Goal: Information Seeking & Learning: Learn about a topic

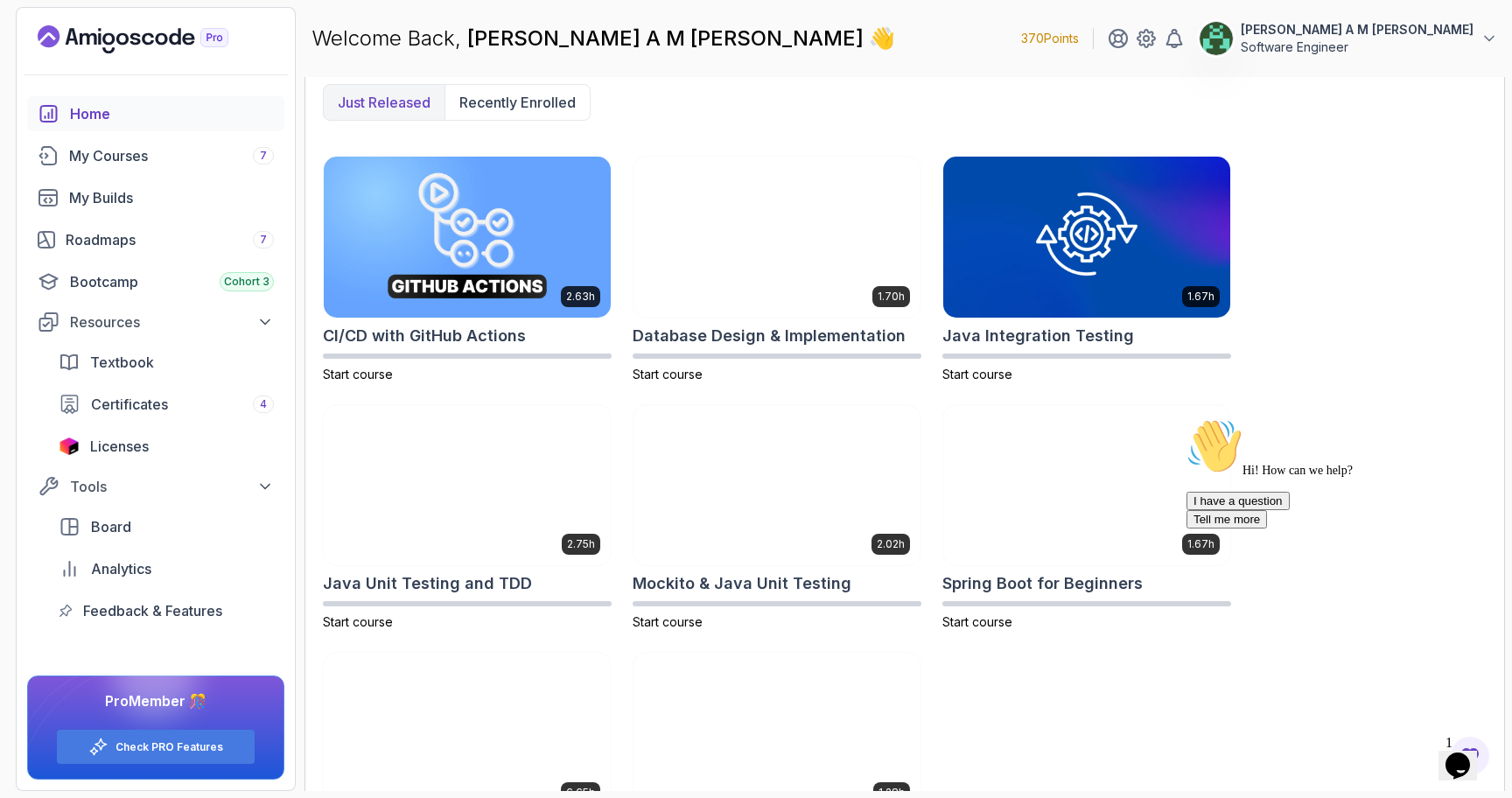
scroll to position [573, 0]
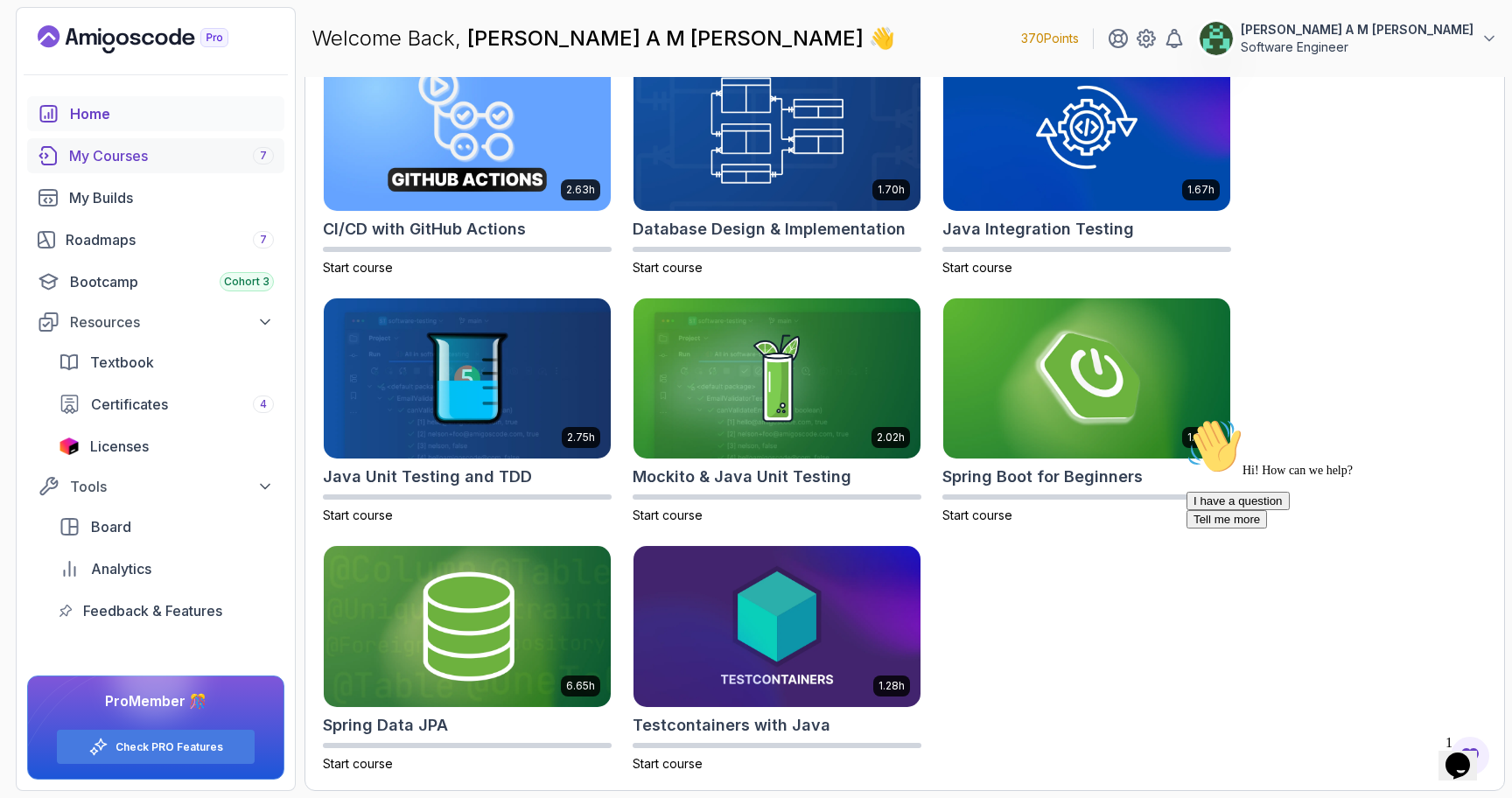
click at [163, 158] on div "My Courses 7" at bounding box center [171, 156] width 205 height 21
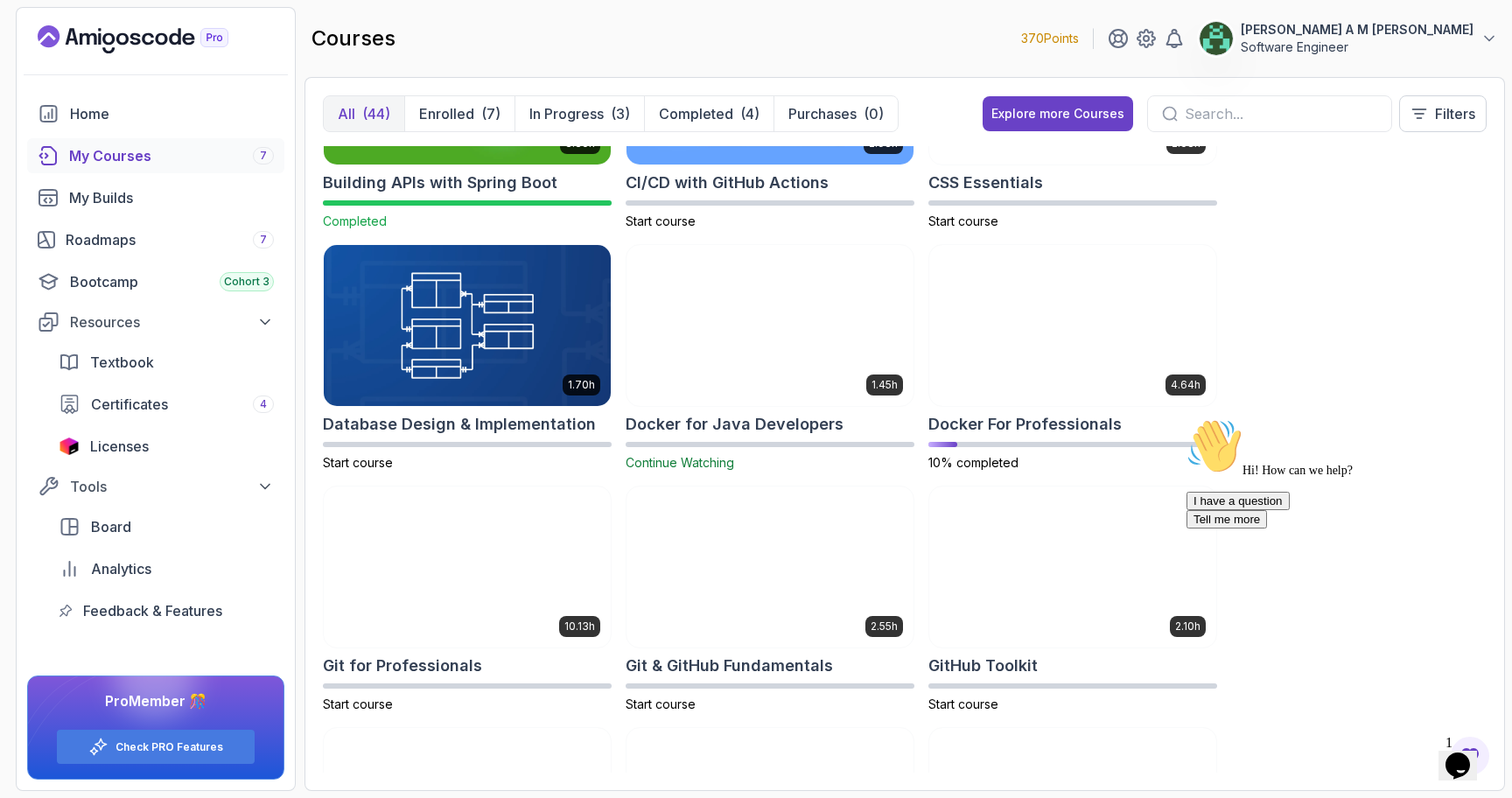
scroll to position [389, 0]
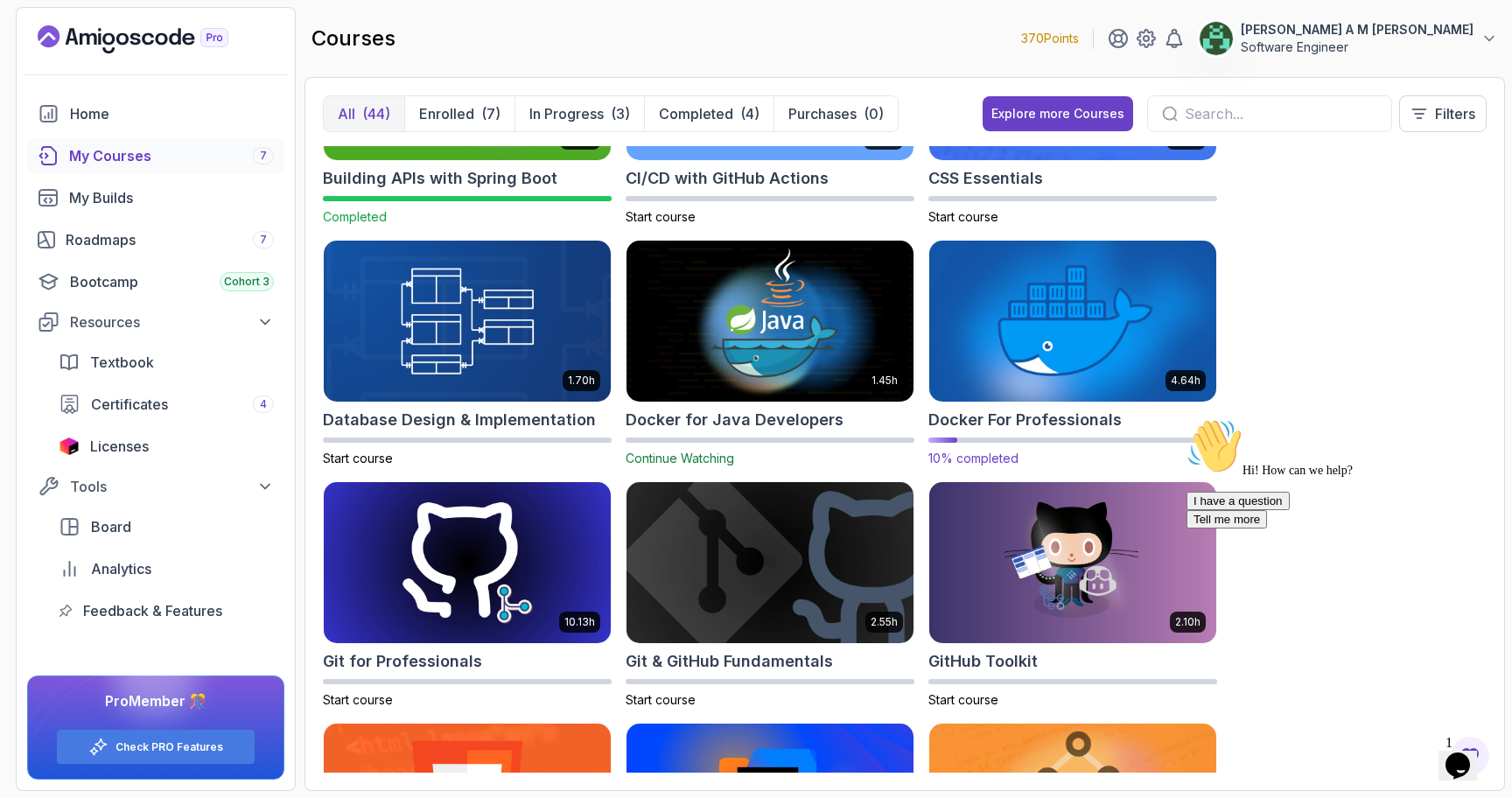
click at [999, 361] on img at bounding box center [1073, 321] width 301 height 169
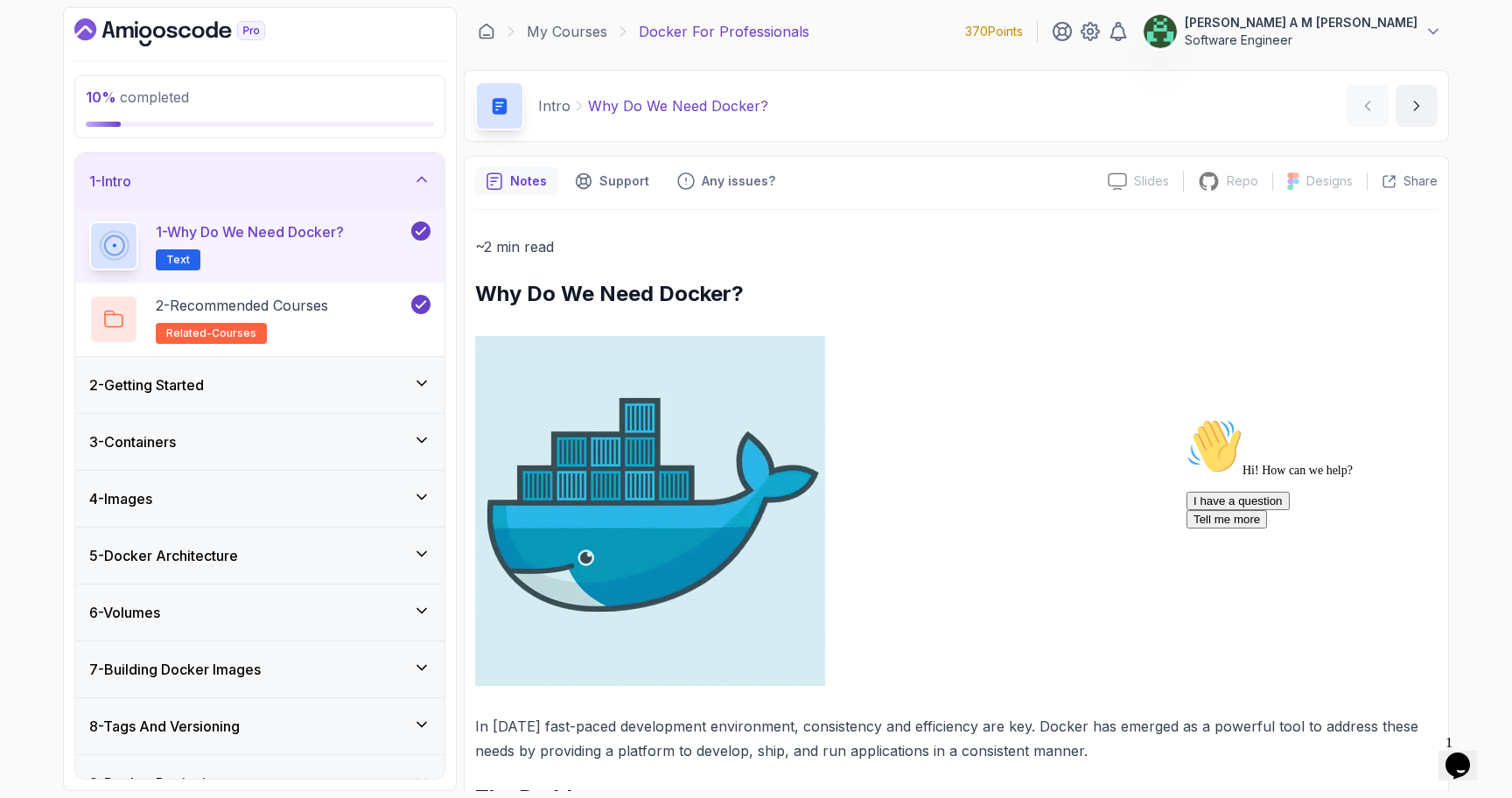
click at [418, 173] on icon at bounding box center [422, 179] width 18 height 18
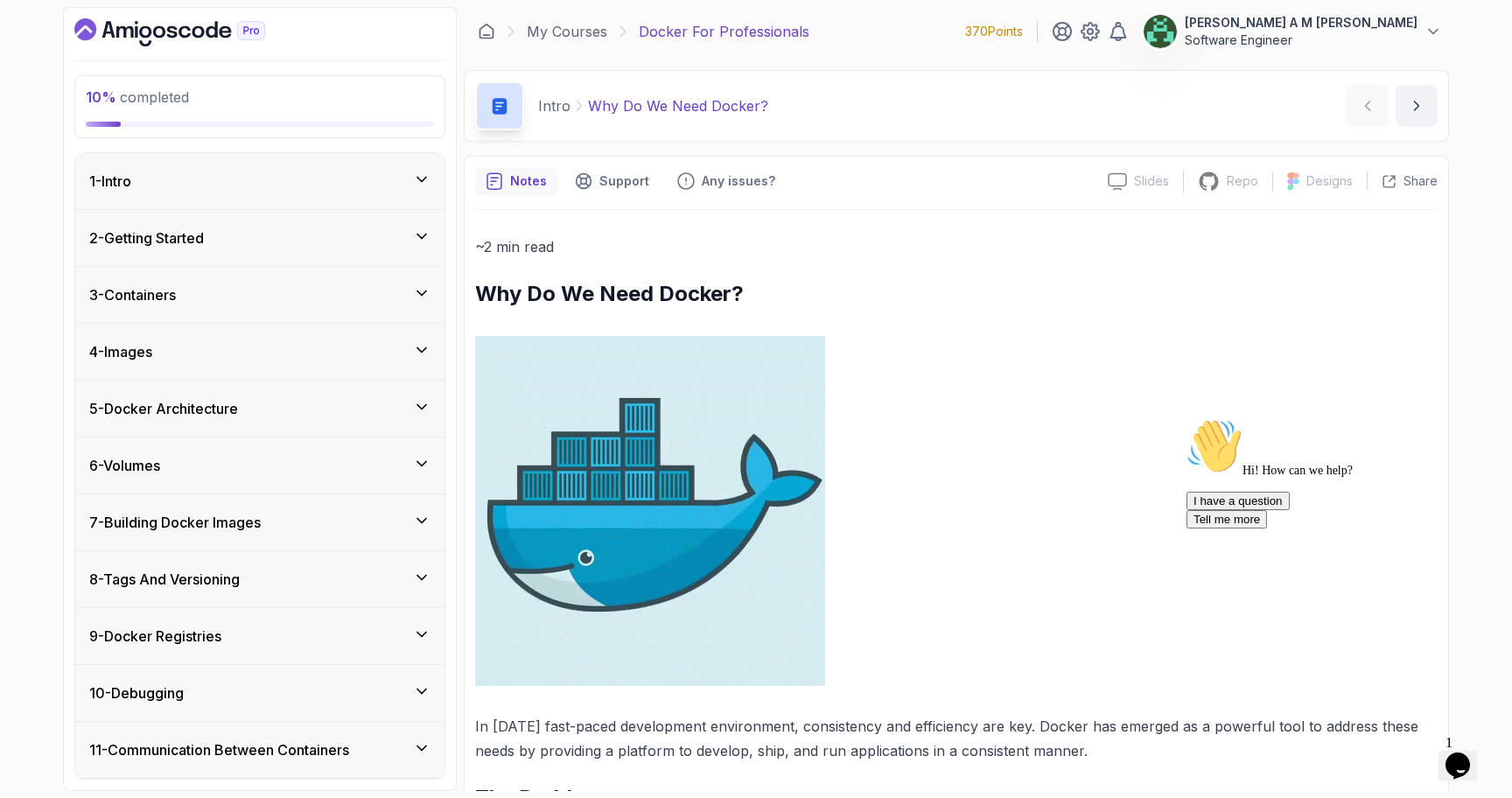
click at [433, 235] on div "2 - Getting Started" at bounding box center [260, 238] width 369 height 56
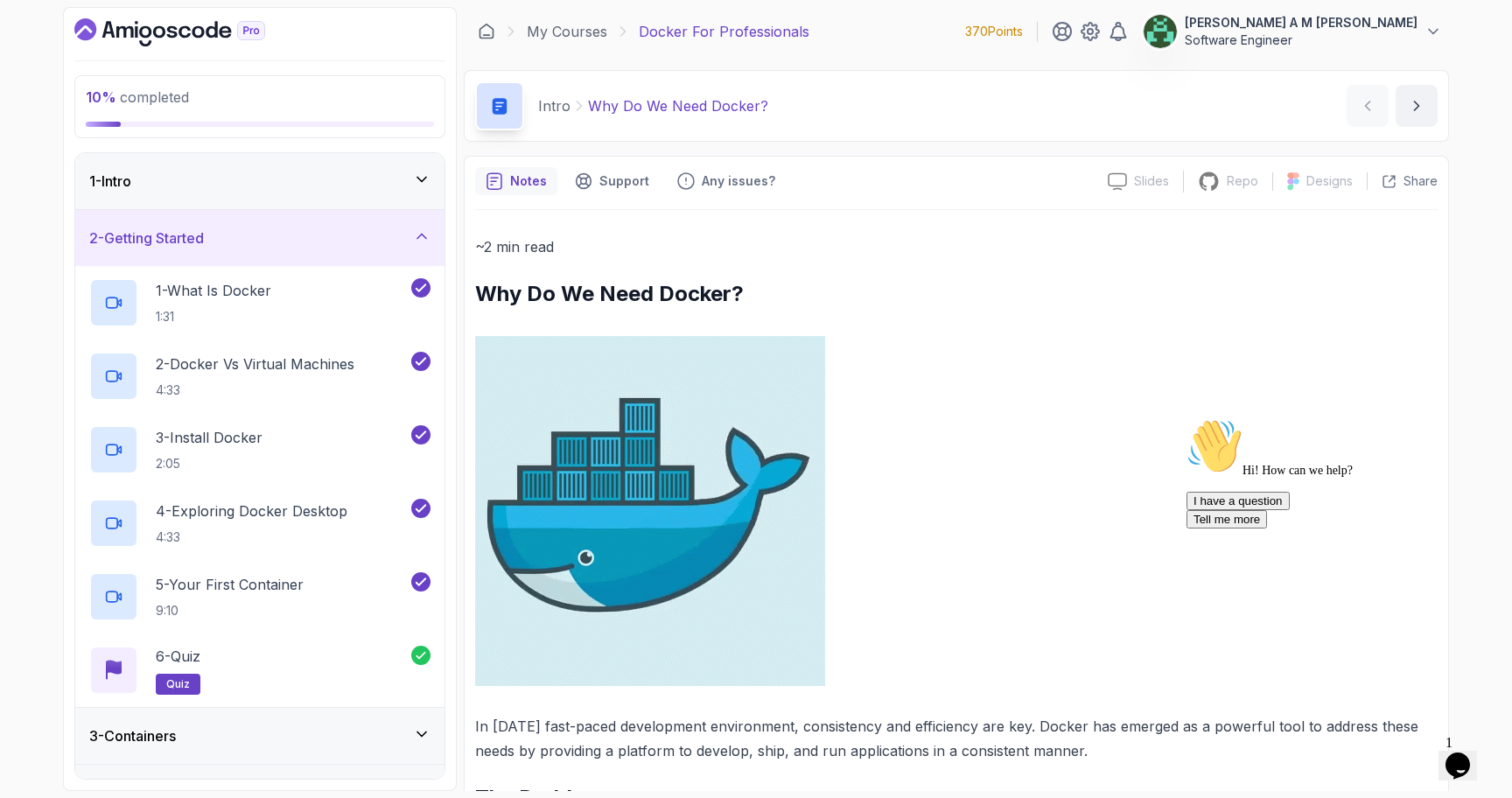
click at [430, 236] on div "2 - Getting Started" at bounding box center [260, 238] width 369 height 56
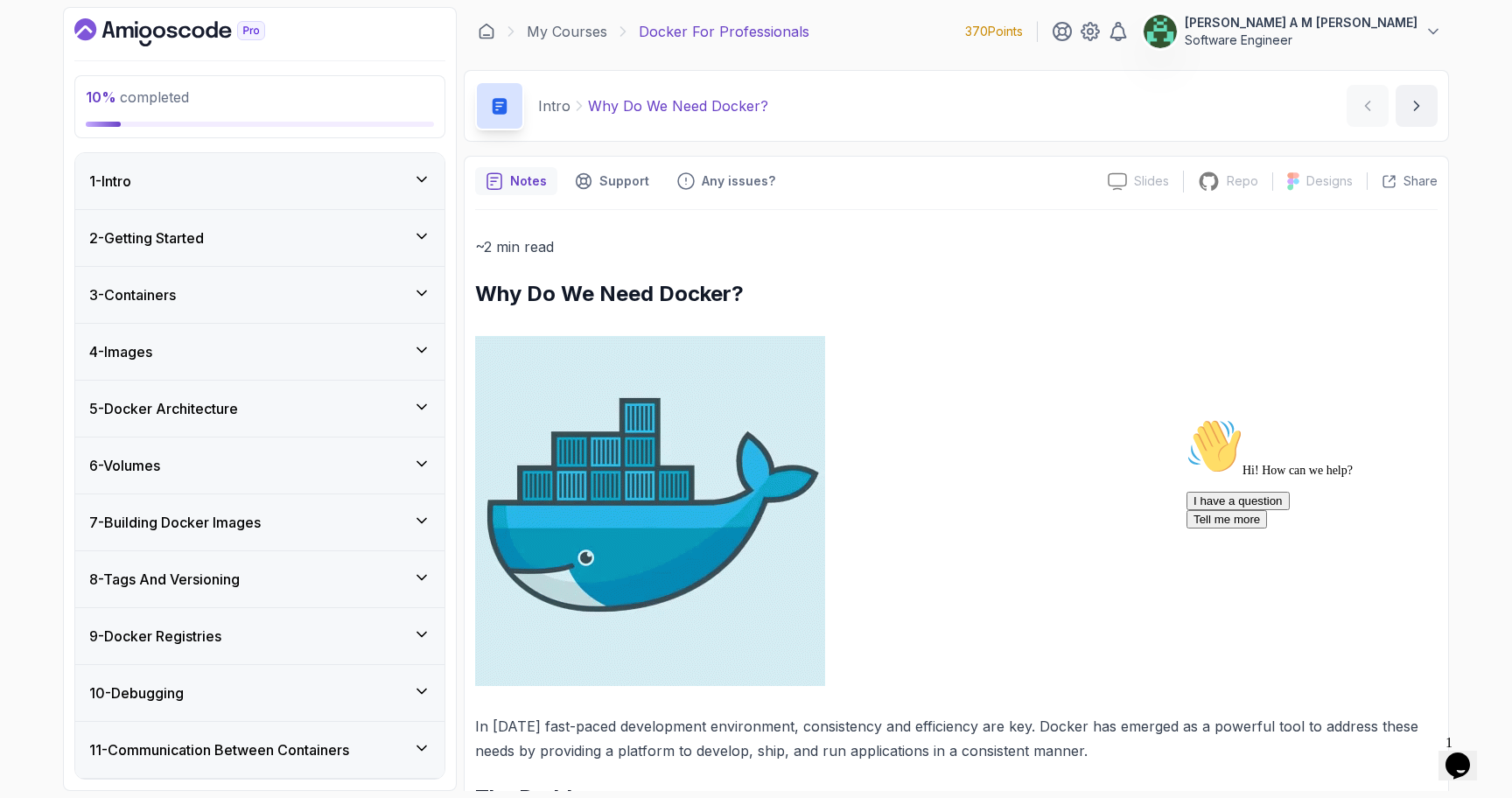
click at [419, 290] on icon at bounding box center [422, 293] width 18 height 18
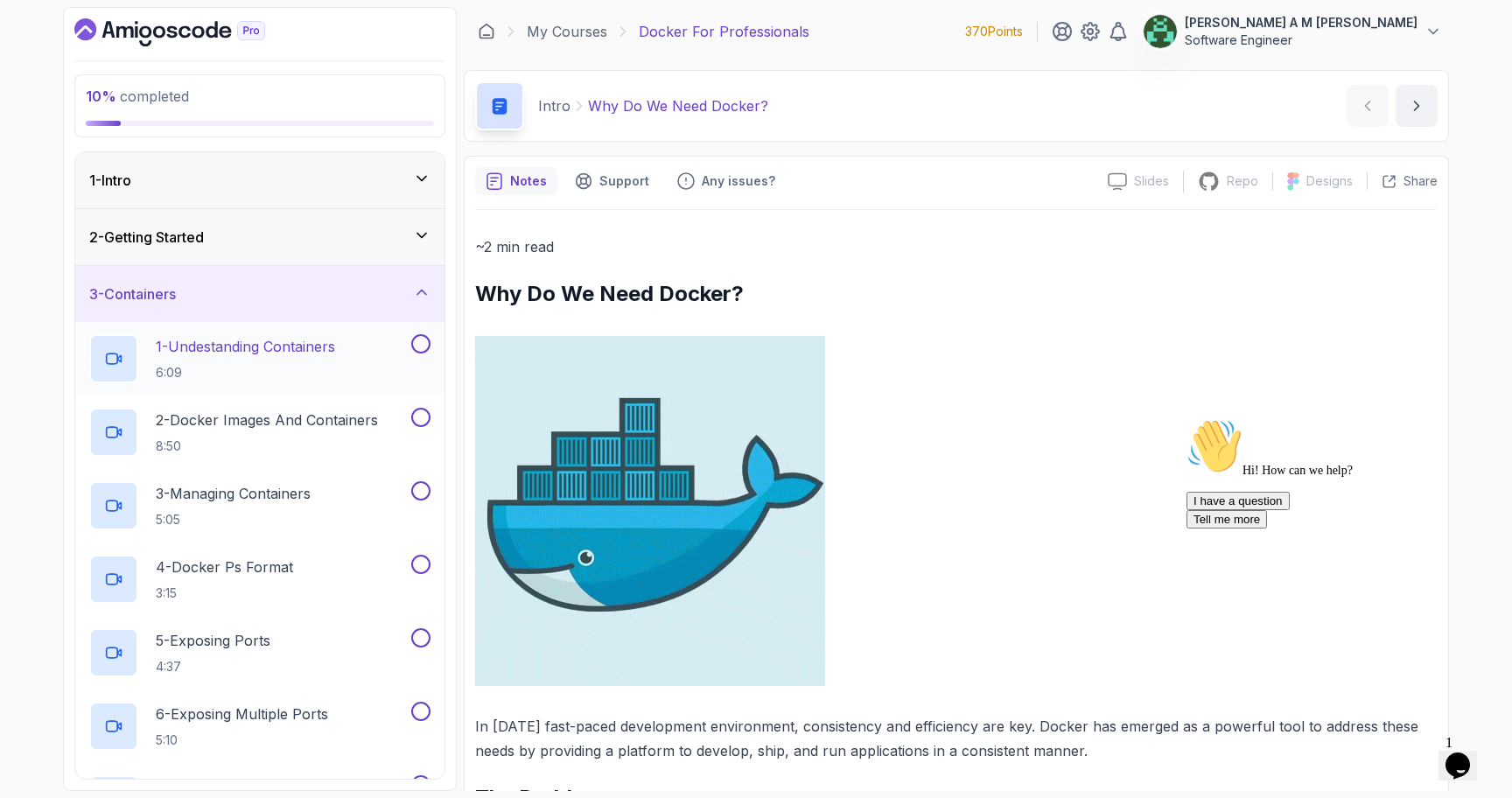
click at [308, 361] on h2 "1 - Undestanding Containers 6:09" at bounding box center [245, 359] width 179 height 46
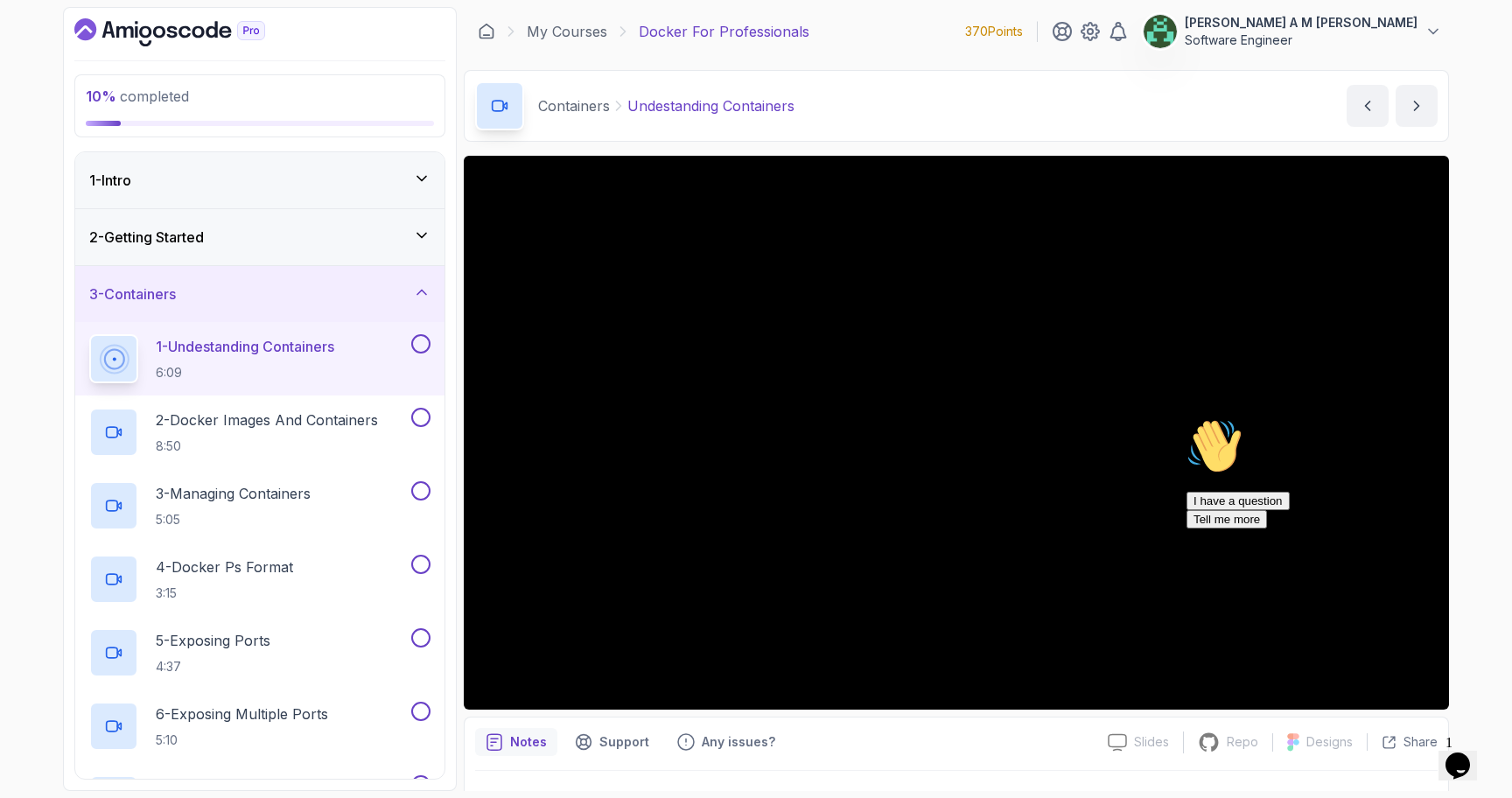
click at [1187, 418] on icon "Chat attention grabber" at bounding box center [1187, 418] width 0 height 0
click at [1411, 753] on icon "Close" at bounding box center [1411, 760] width 0 height 15
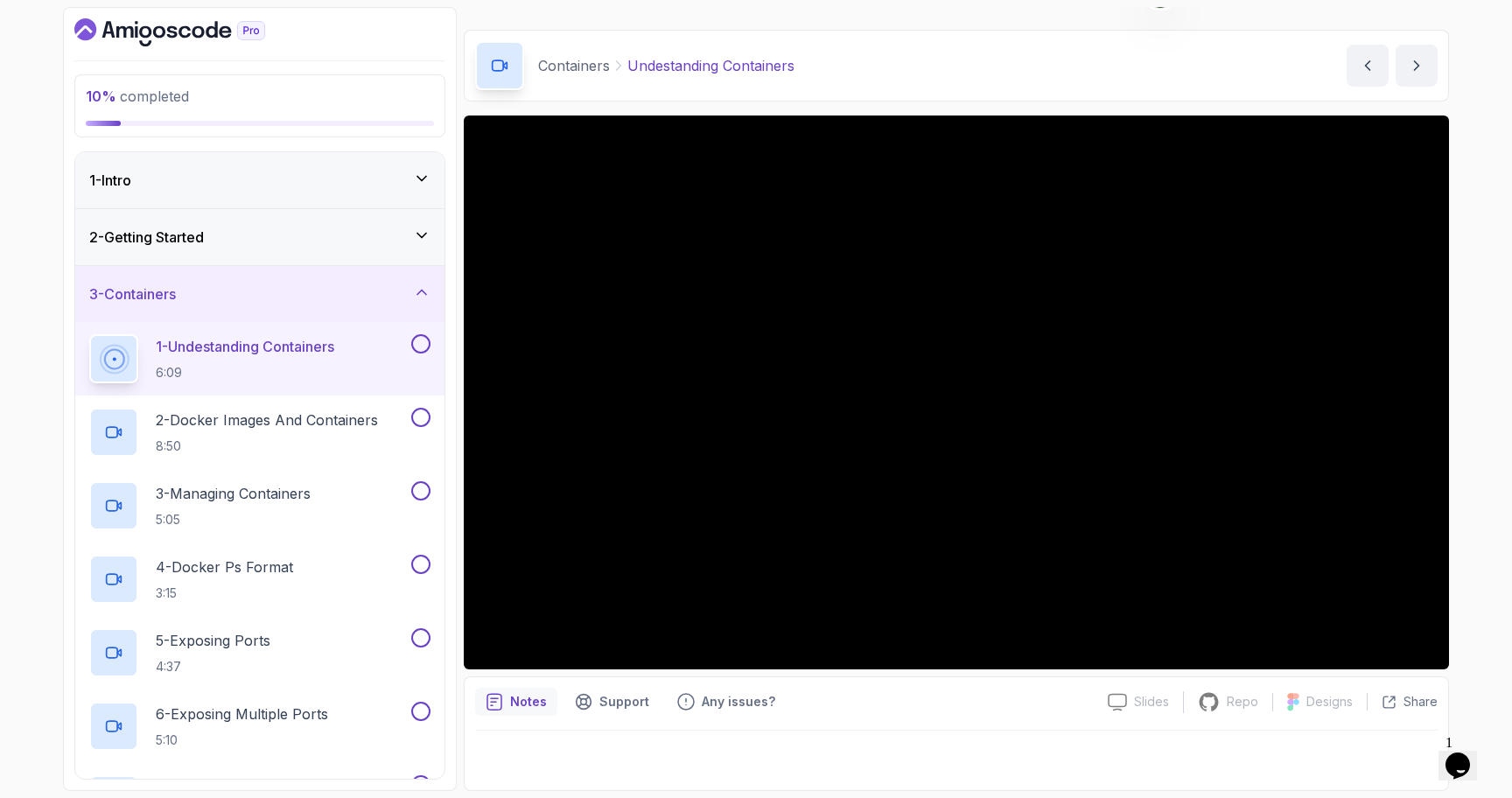
click at [422, 341] on button at bounding box center [422, 344] width 19 height 19
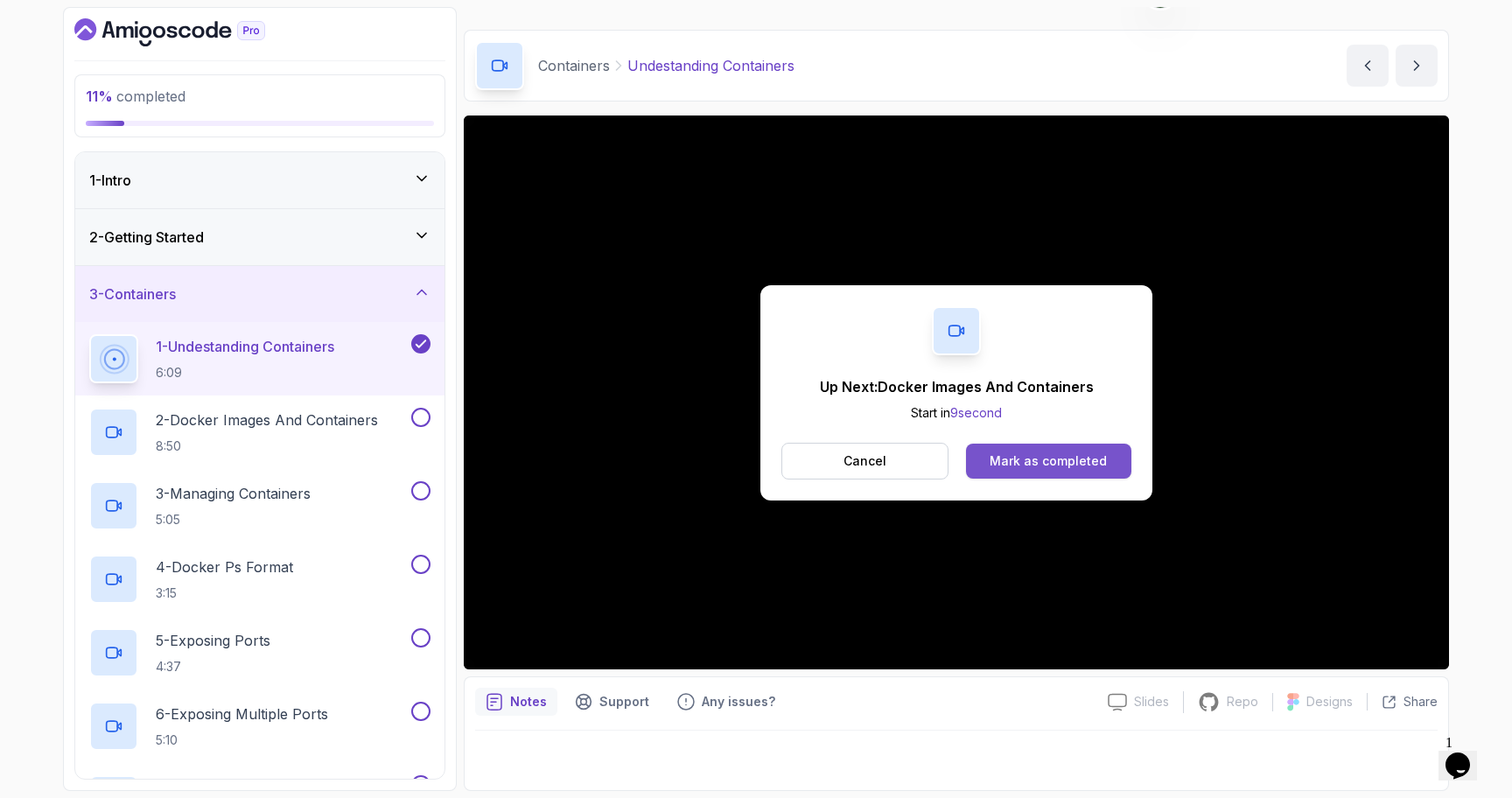
click at [1031, 460] on div "Mark as completed" at bounding box center [1048, 461] width 118 height 18
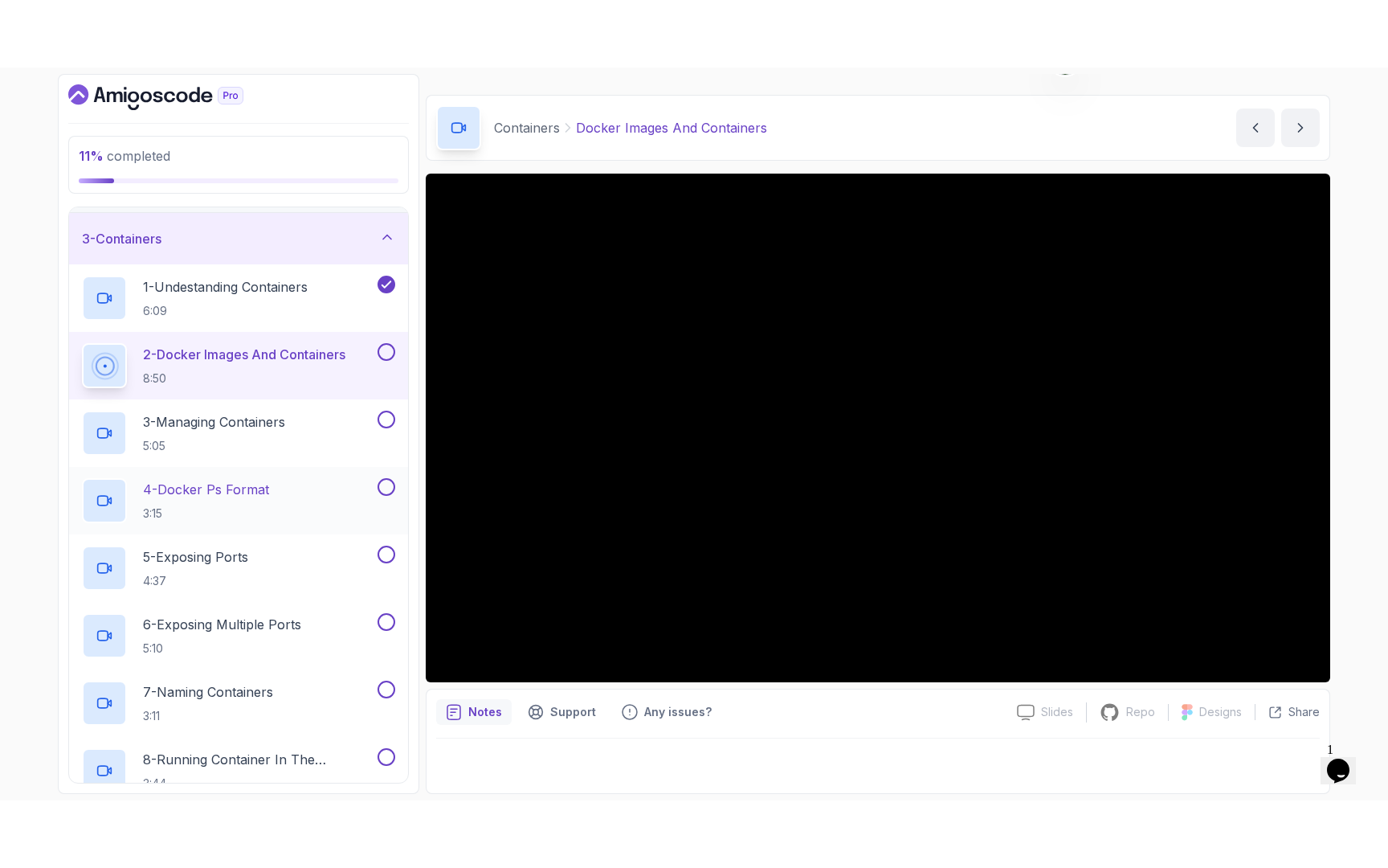
scroll to position [71, 0]
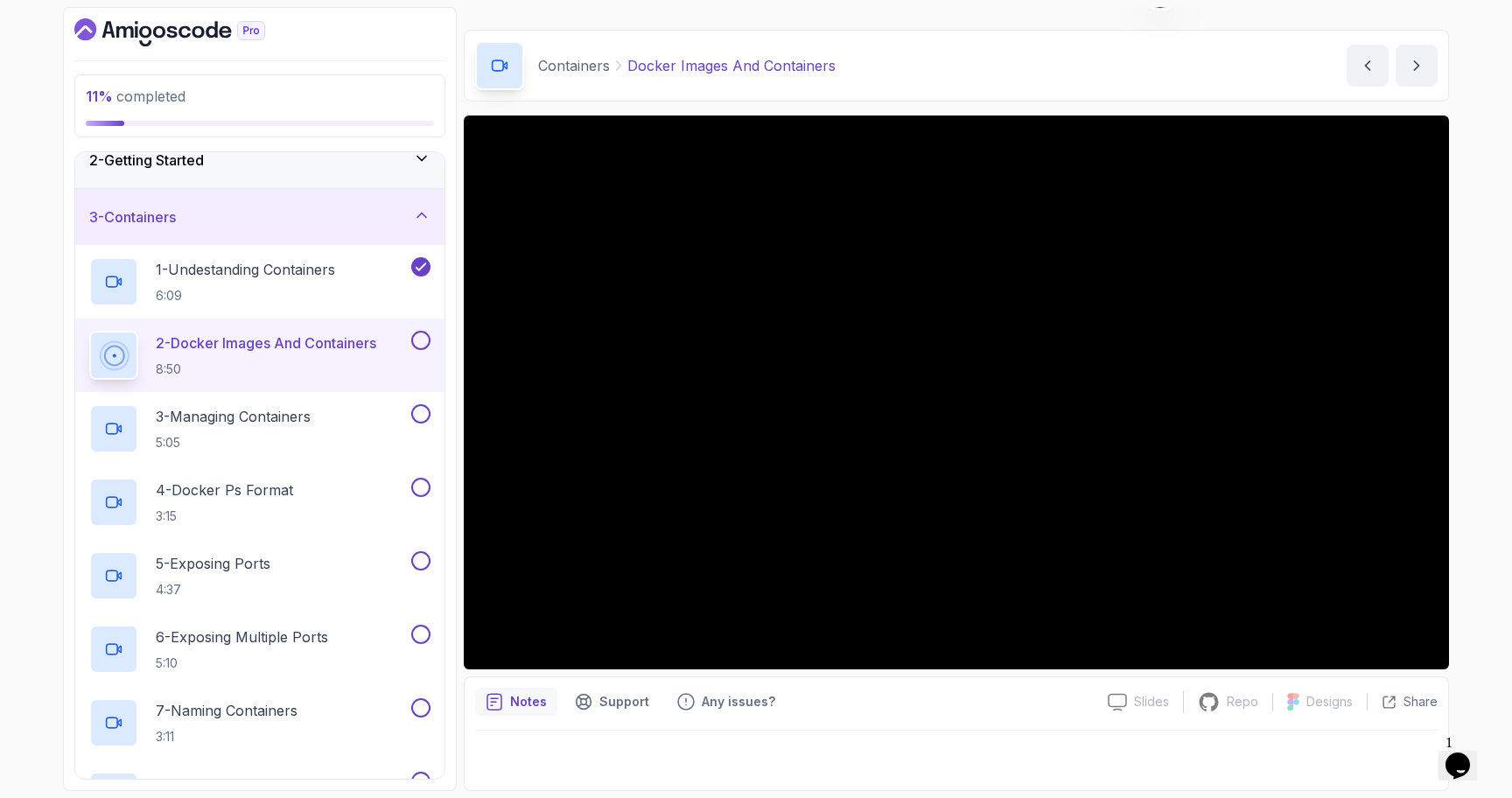
click at [1467, 753] on icon "$i18n('chat', 'chat_widget')" at bounding box center [1458, 766] width 25 height 27
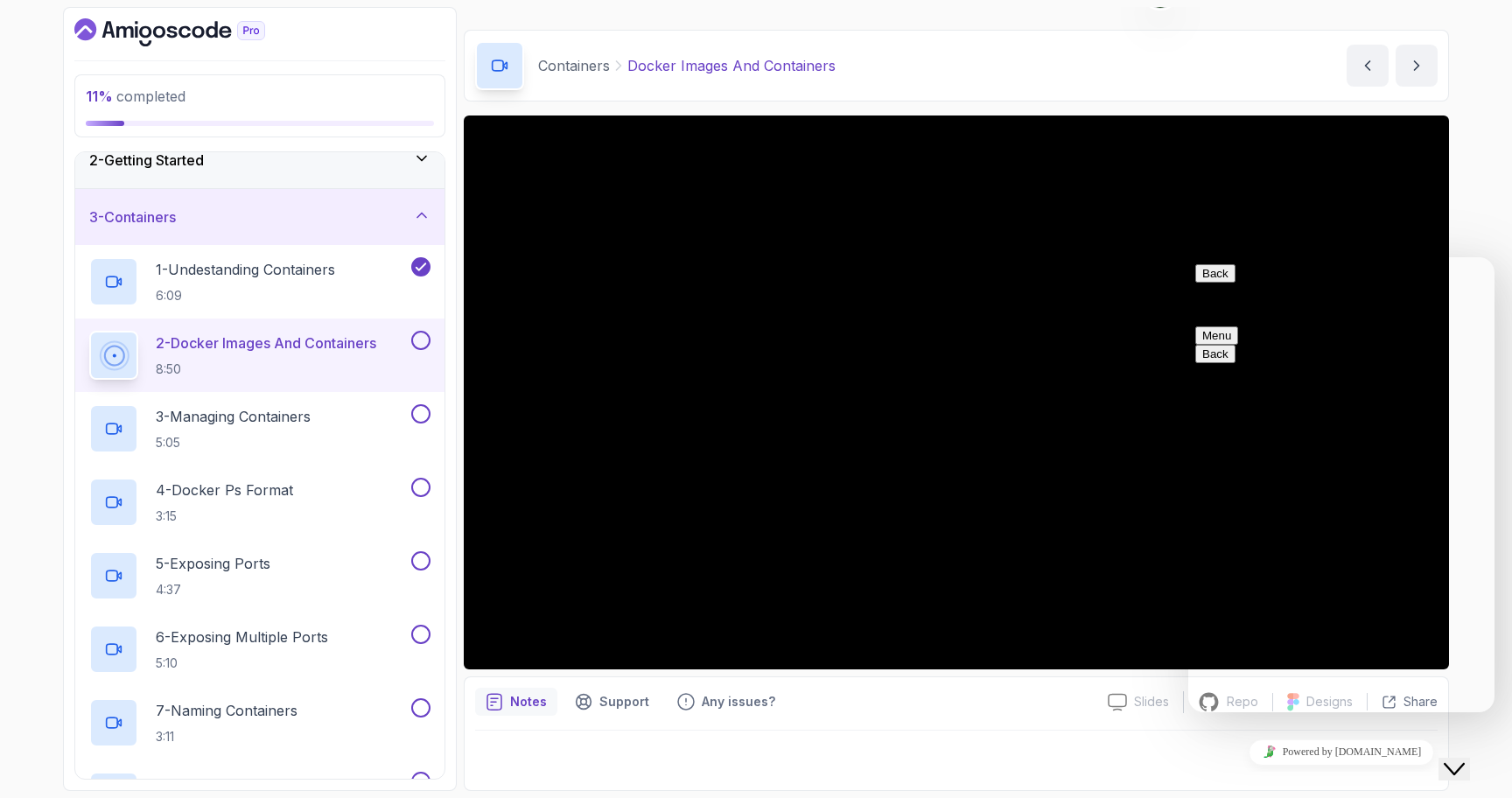
click at [1465, 759] on icon "Close Chat This icon closes the chat window." at bounding box center [1455, 770] width 21 height 21
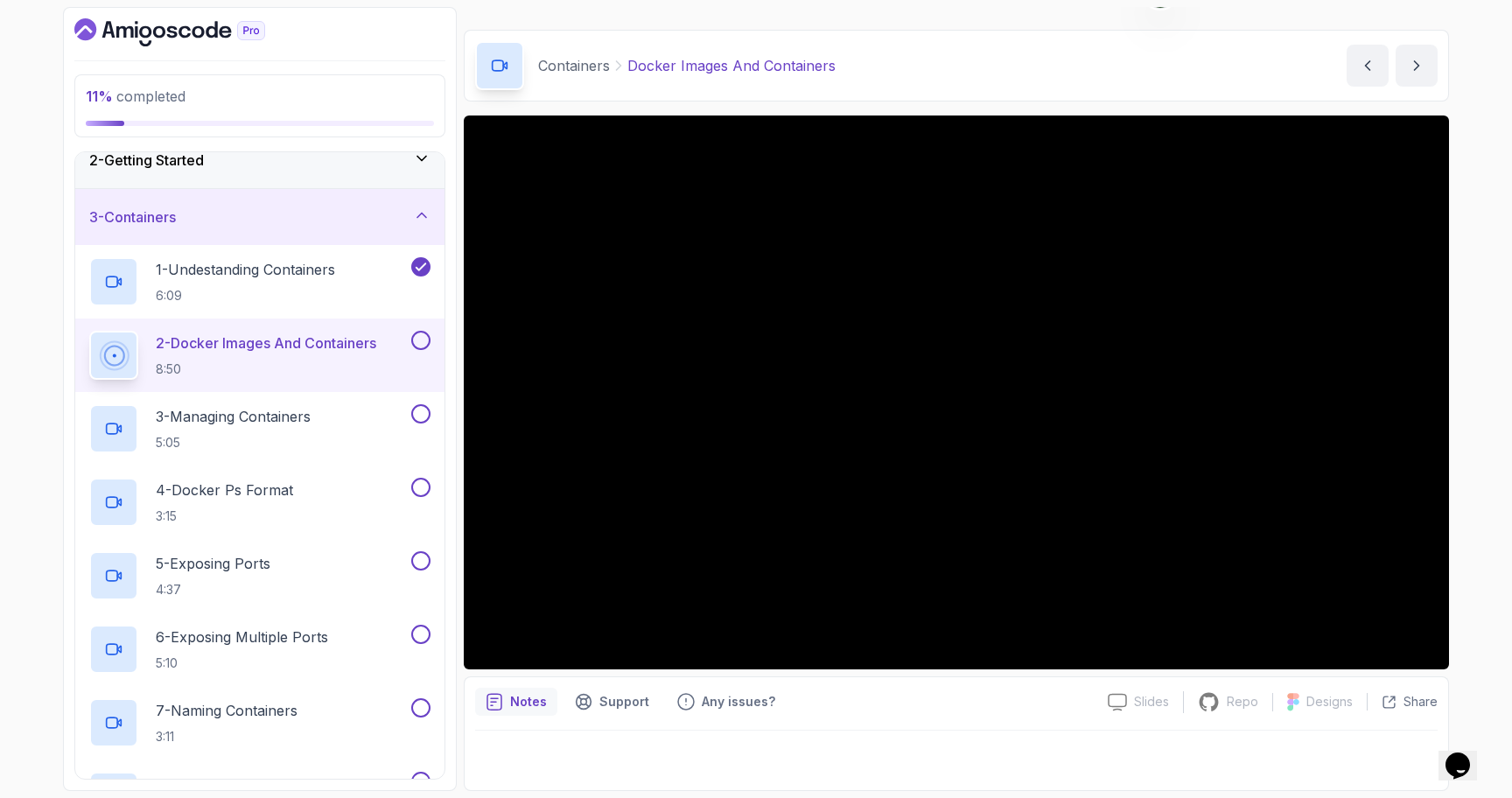
scroll to position [0, 0]
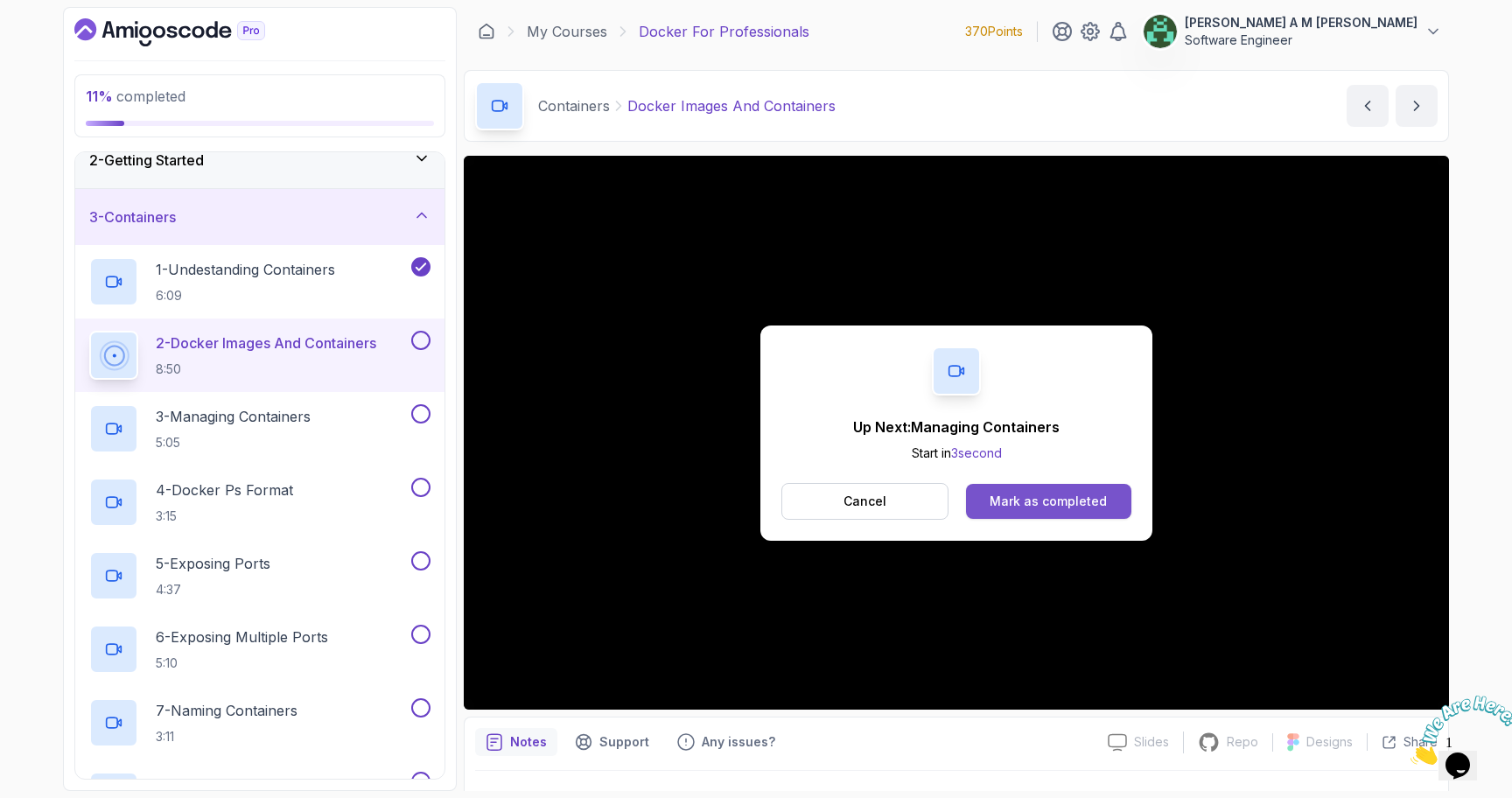
click at [1044, 505] on div "Mark as completed" at bounding box center [1048, 502] width 118 height 18
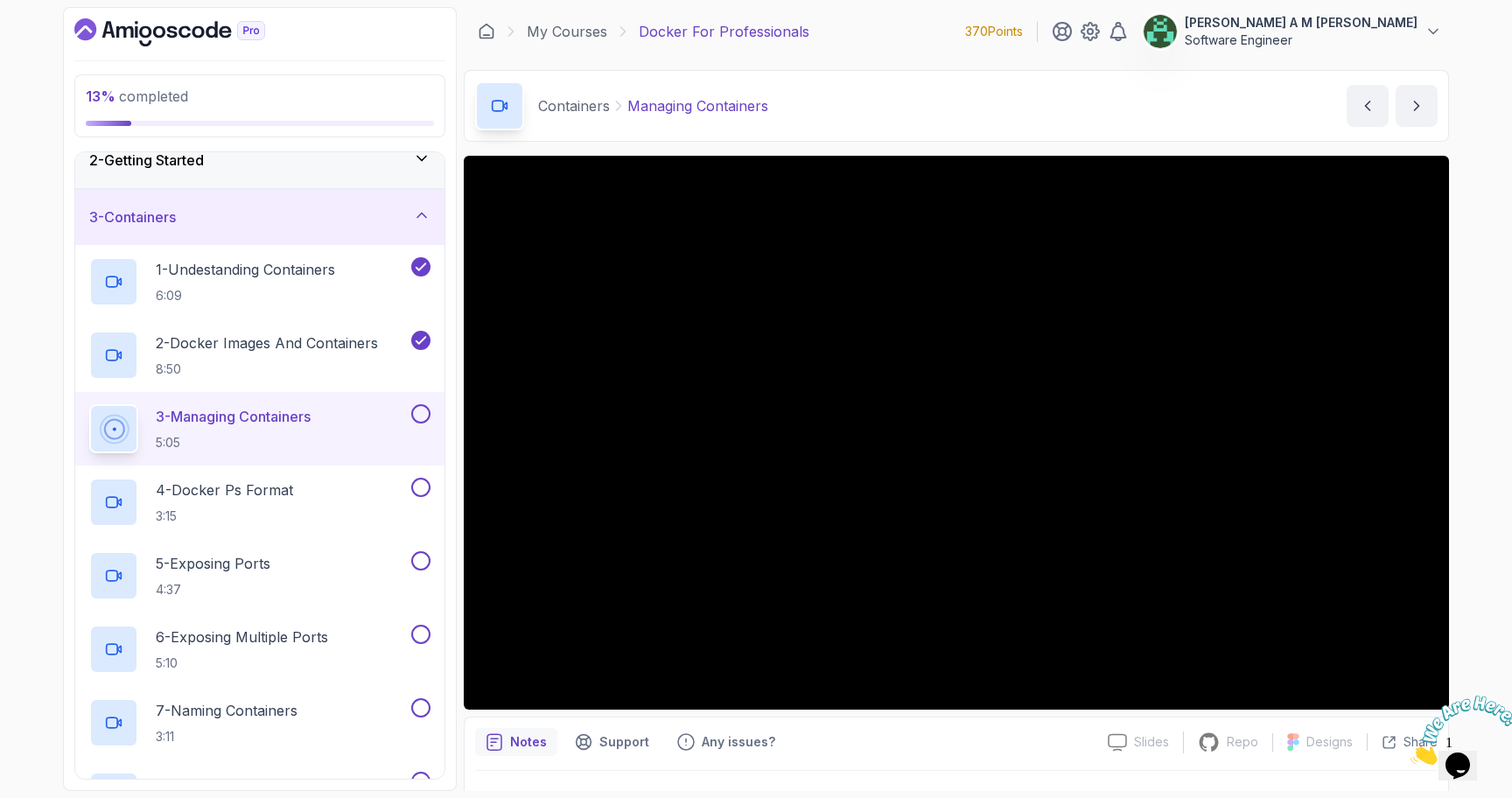
click at [1411, 753] on icon "Close" at bounding box center [1411, 760] width 0 height 15
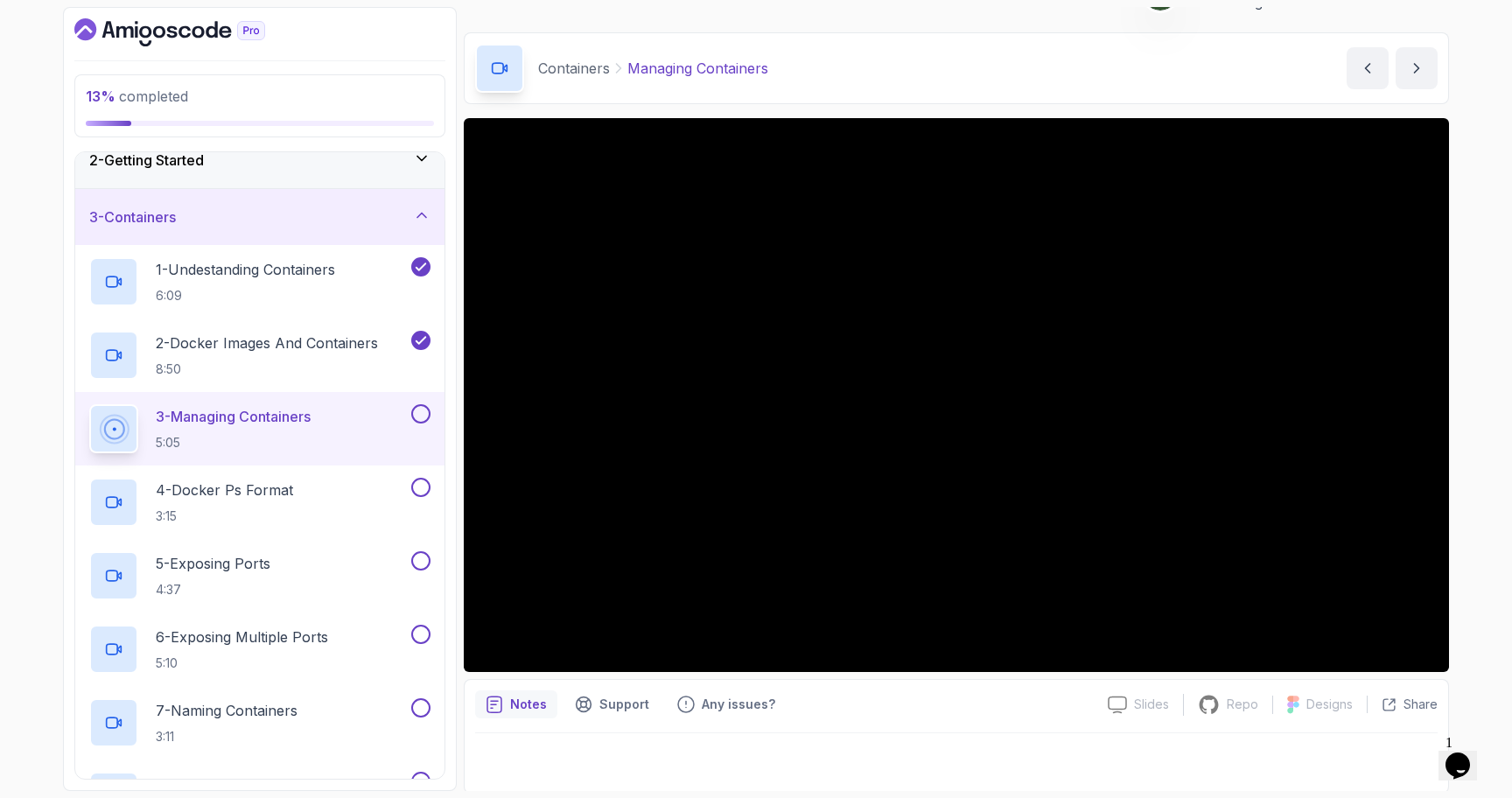
scroll to position [41, 0]
